Goal: Navigation & Orientation: Find specific page/section

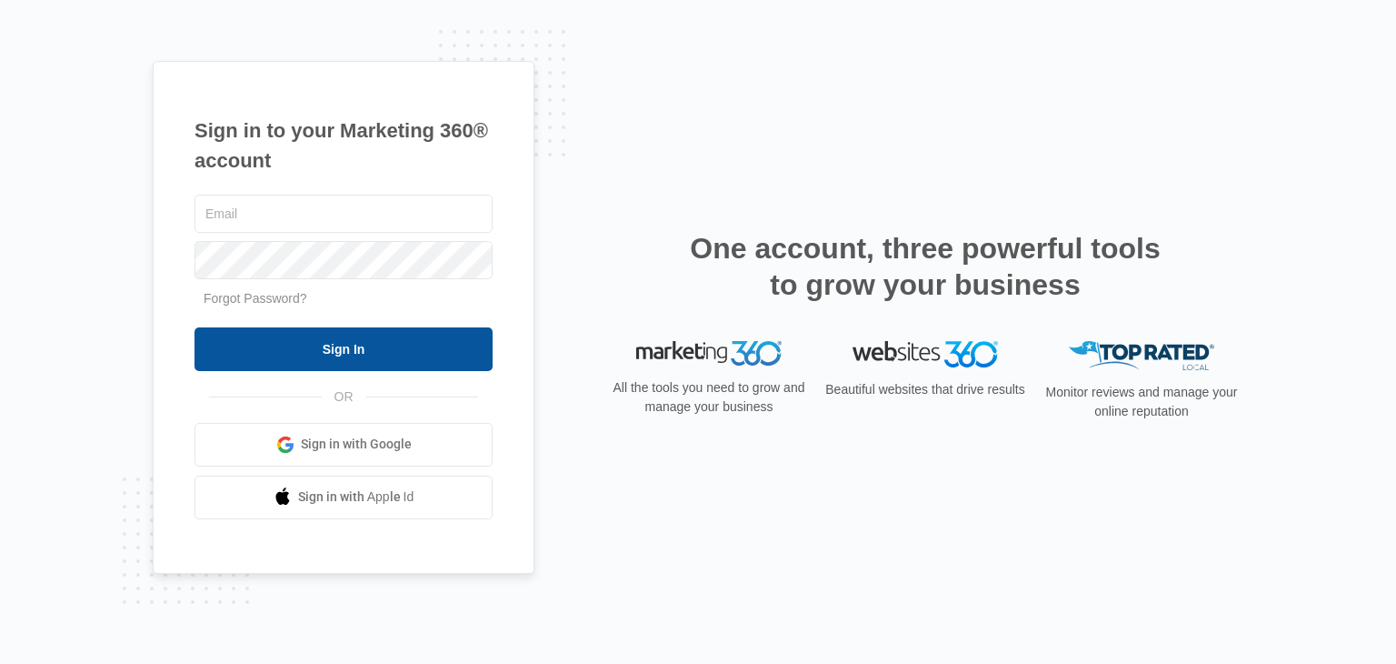
type input "[EMAIL_ADDRESS][DOMAIN_NAME]"
click at [421, 340] on input "Sign In" at bounding box center [344, 349] width 298 height 44
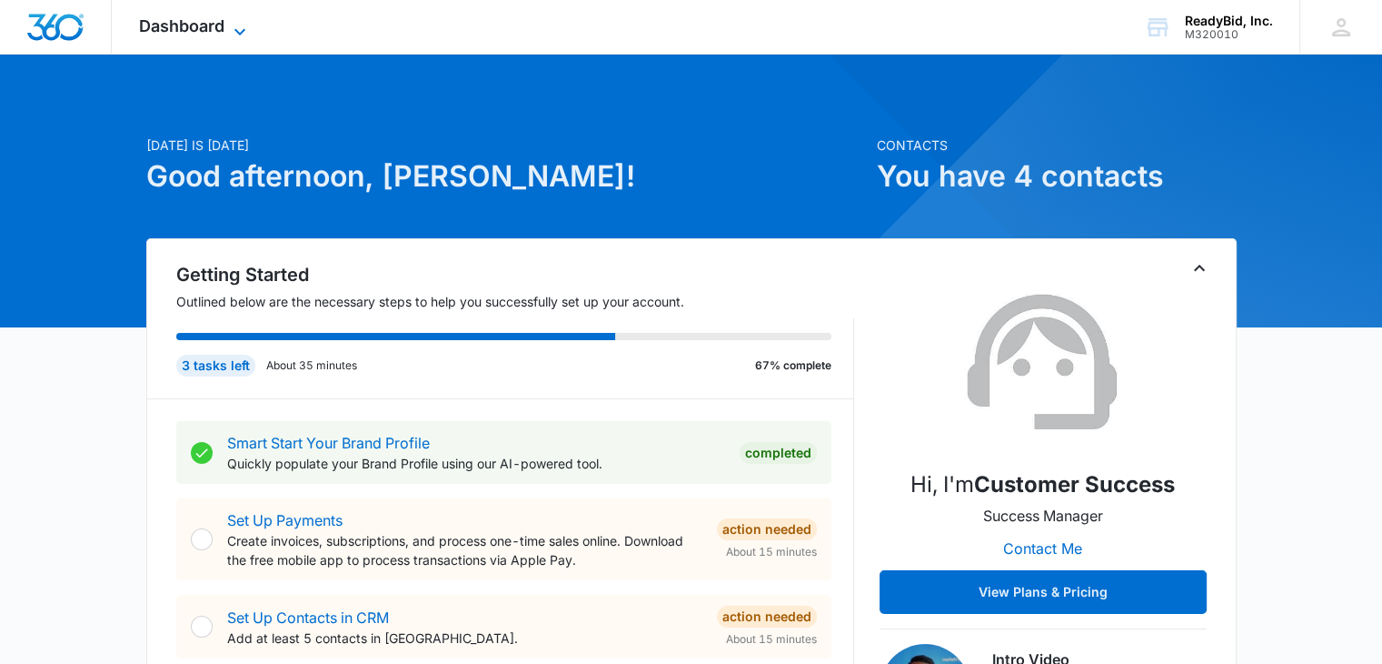
click at [178, 32] on span "Dashboard" at bounding box center [181, 25] width 85 height 19
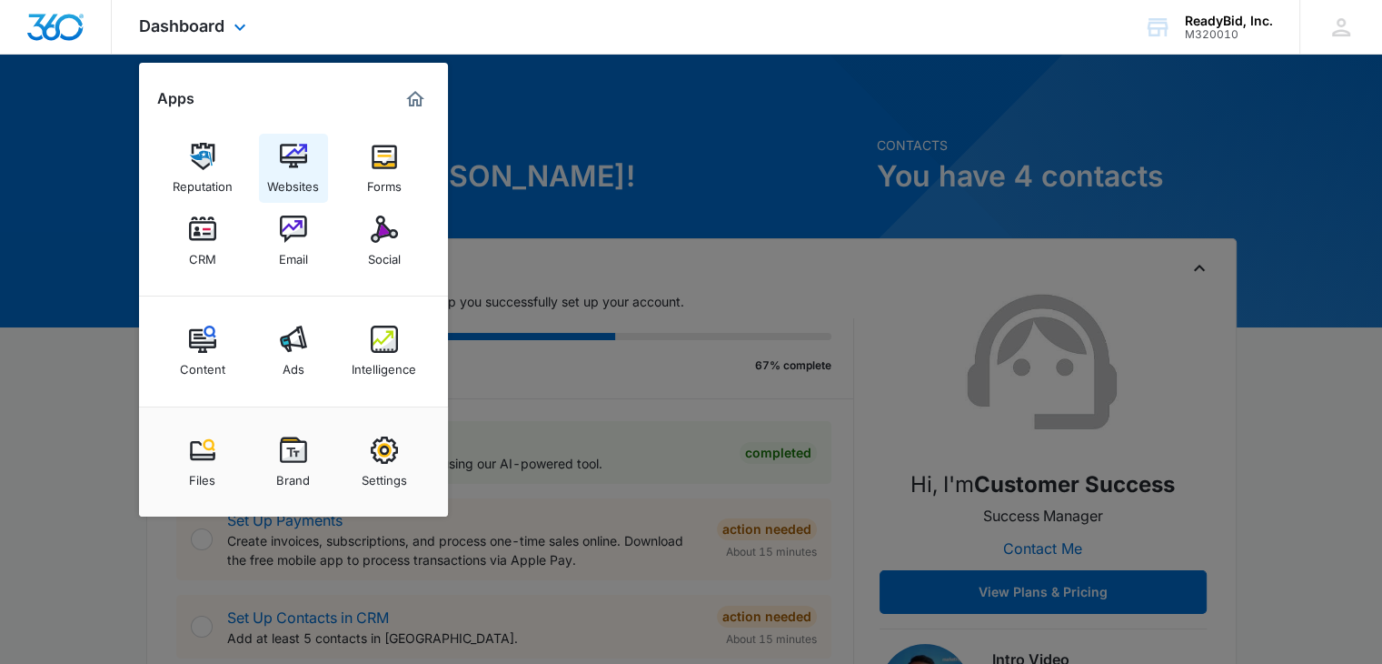
click at [294, 172] on div "Websites" at bounding box center [293, 182] width 52 height 24
